Goal: Task Accomplishment & Management: Manage account settings

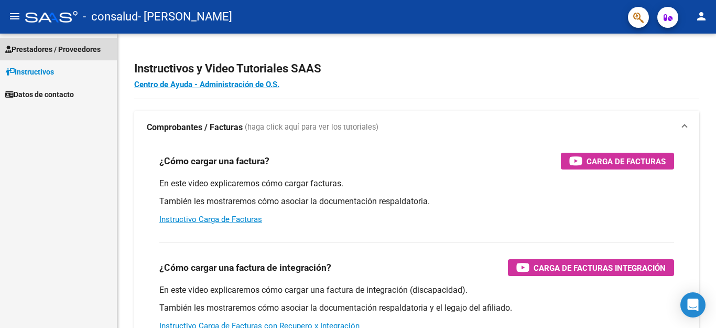
click at [58, 49] on span "Prestadores / Proveedores" at bounding box center [52, 49] width 95 height 12
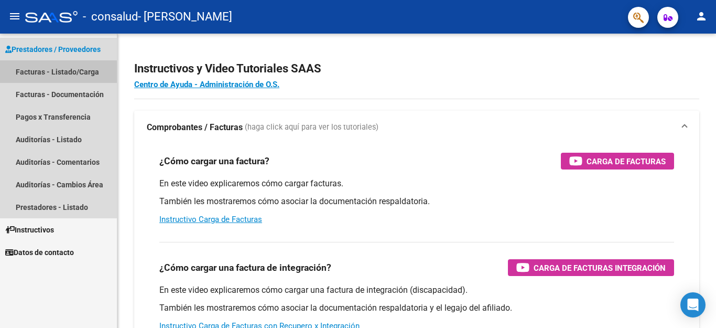
click at [52, 72] on link "Facturas - Listado/Carga" at bounding box center [58, 71] width 117 height 23
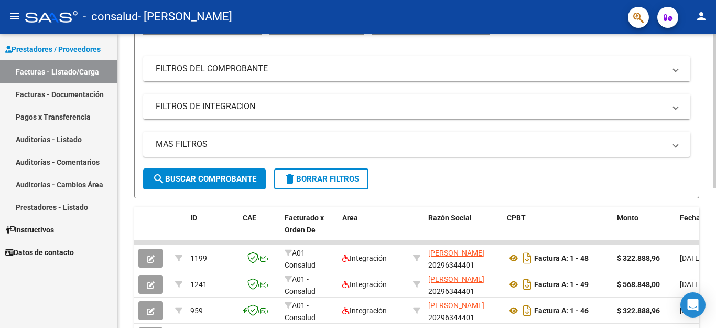
click at [715, 188] on div at bounding box center [714, 111] width 3 height 154
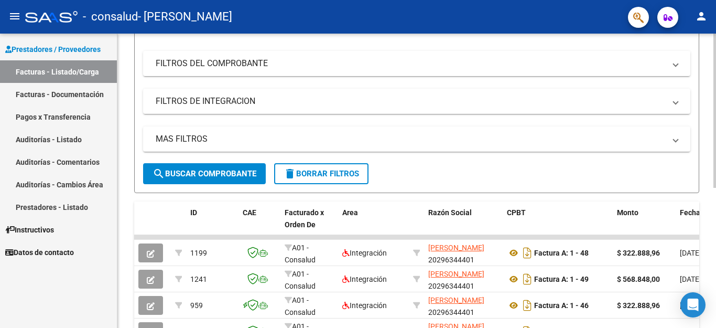
scroll to position [266, 0]
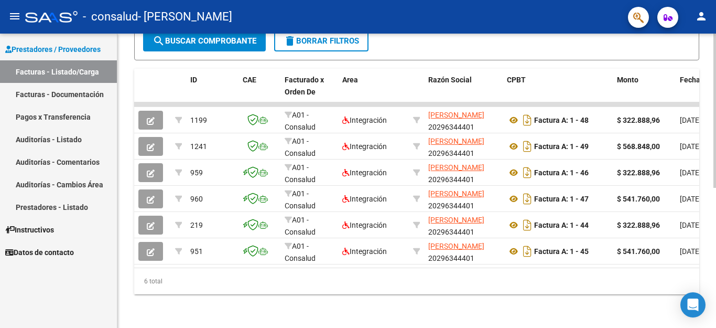
click at [715, 188] on div at bounding box center [714, 111] width 3 height 154
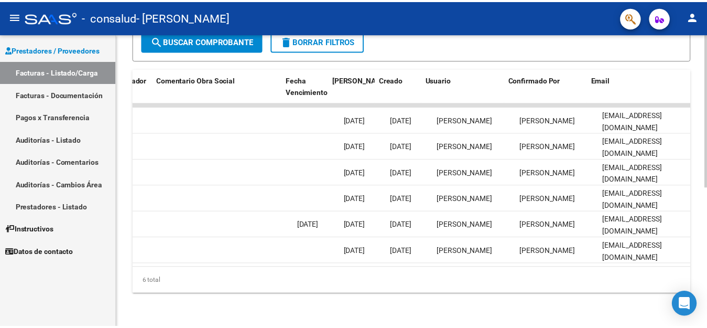
scroll to position [0, 1644]
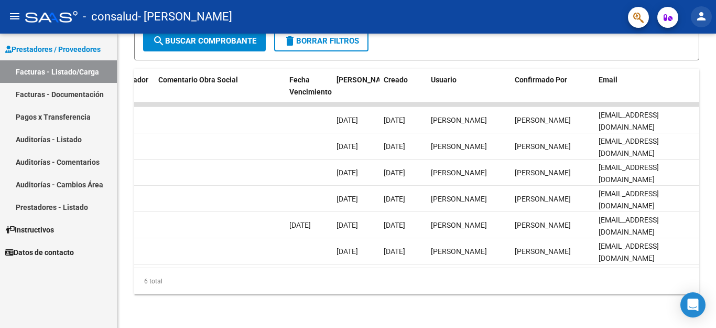
drag, startPoint x: 697, startPoint y: 25, endPoint x: 700, endPoint y: 19, distance: 6.3
click at [700, 19] on button "person" at bounding box center [701, 16] width 21 height 21
click at [700, 19] on div at bounding box center [358, 164] width 716 height 328
click at [700, 15] on mat-icon "person" at bounding box center [701, 16] width 13 height 13
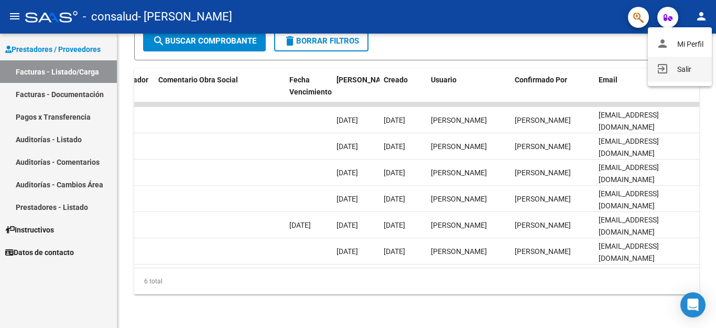
click at [679, 71] on button "exit_to_app Salir" at bounding box center [680, 69] width 64 height 25
